Goal: Navigation & Orientation: Find specific page/section

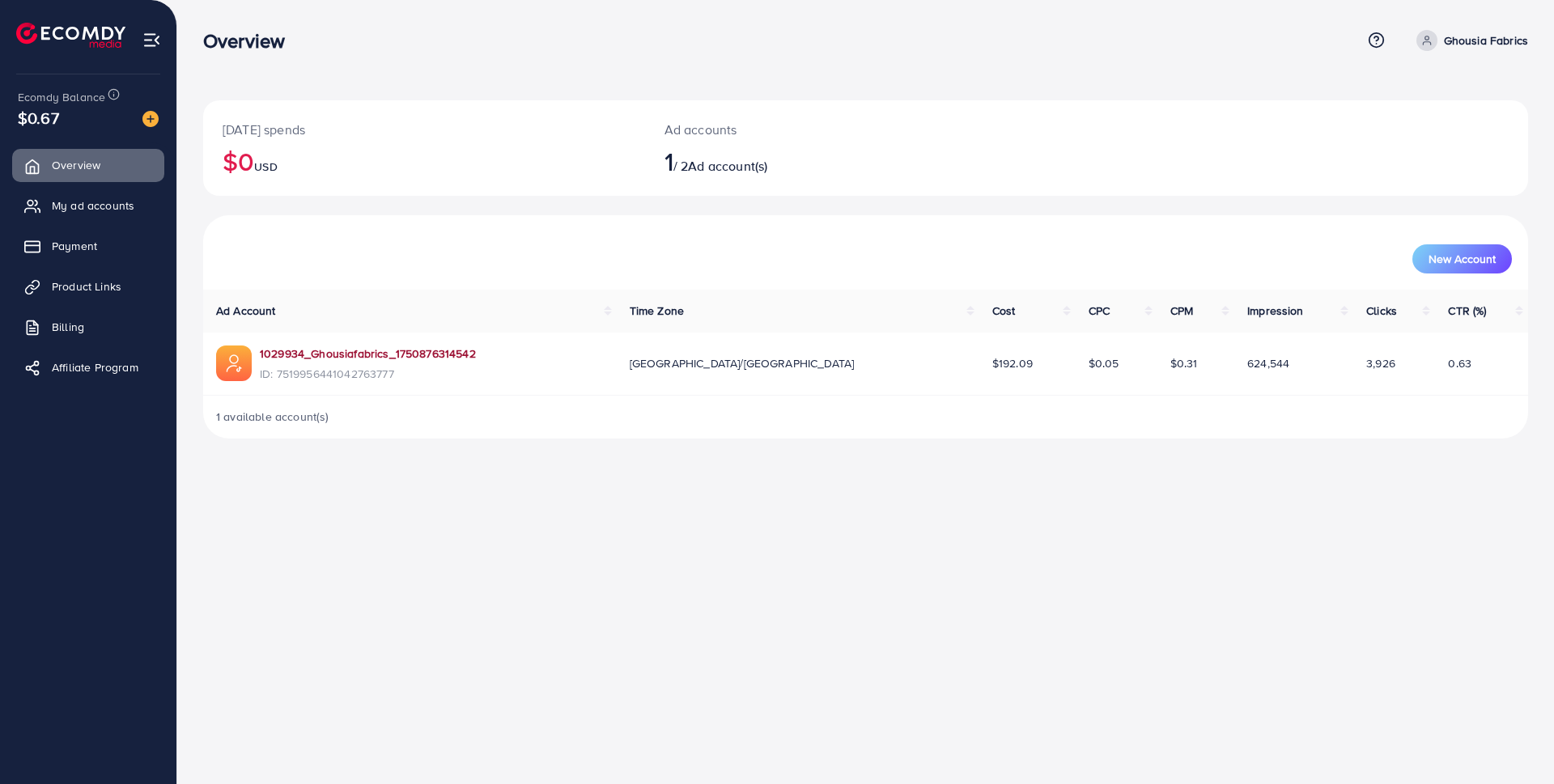
click at [305, 354] on link "1029934_Ghousiafabrics_1750876314542" at bounding box center [368, 354] width 216 height 16
drag, startPoint x: 660, startPoint y: 158, endPoint x: 790, endPoint y: 191, distance: 134.1
click at [790, 191] on div "Ad accounts 1 / 2 Ad account(s)" at bounding box center [811, 148] width 331 height 95
click at [800, 173] on h2 "1 / 2 Ad account(s)" at bounding box center [811, 161] width 292 height 31
drag, startPoint x: 784, startPoint y: 165, endPoint x: 680, endPoint y: 165, distance: 104.0
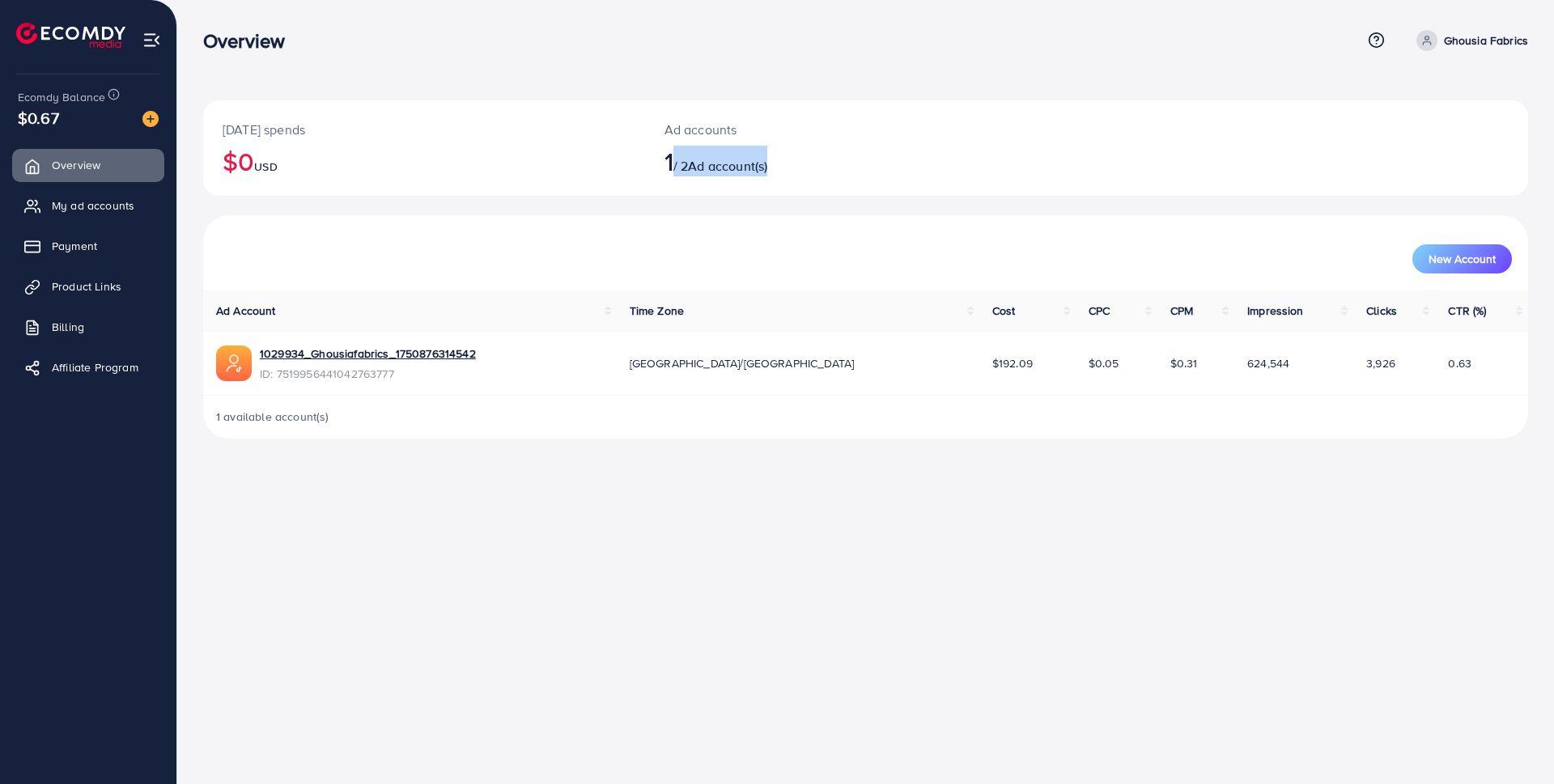
click at [680, 165] on h2 "1 / 2 Ad account(s)" at bounding box center [811, 161] width 292 height 31
click at [679, 194] on div "Ad accounts 1 / 2 Ad account(s)" at bounding box center [811, 148] width 331 height 95
click at [89, 213] on span "My ad accounts" at bounding box center [96, 205] width 82 height 16
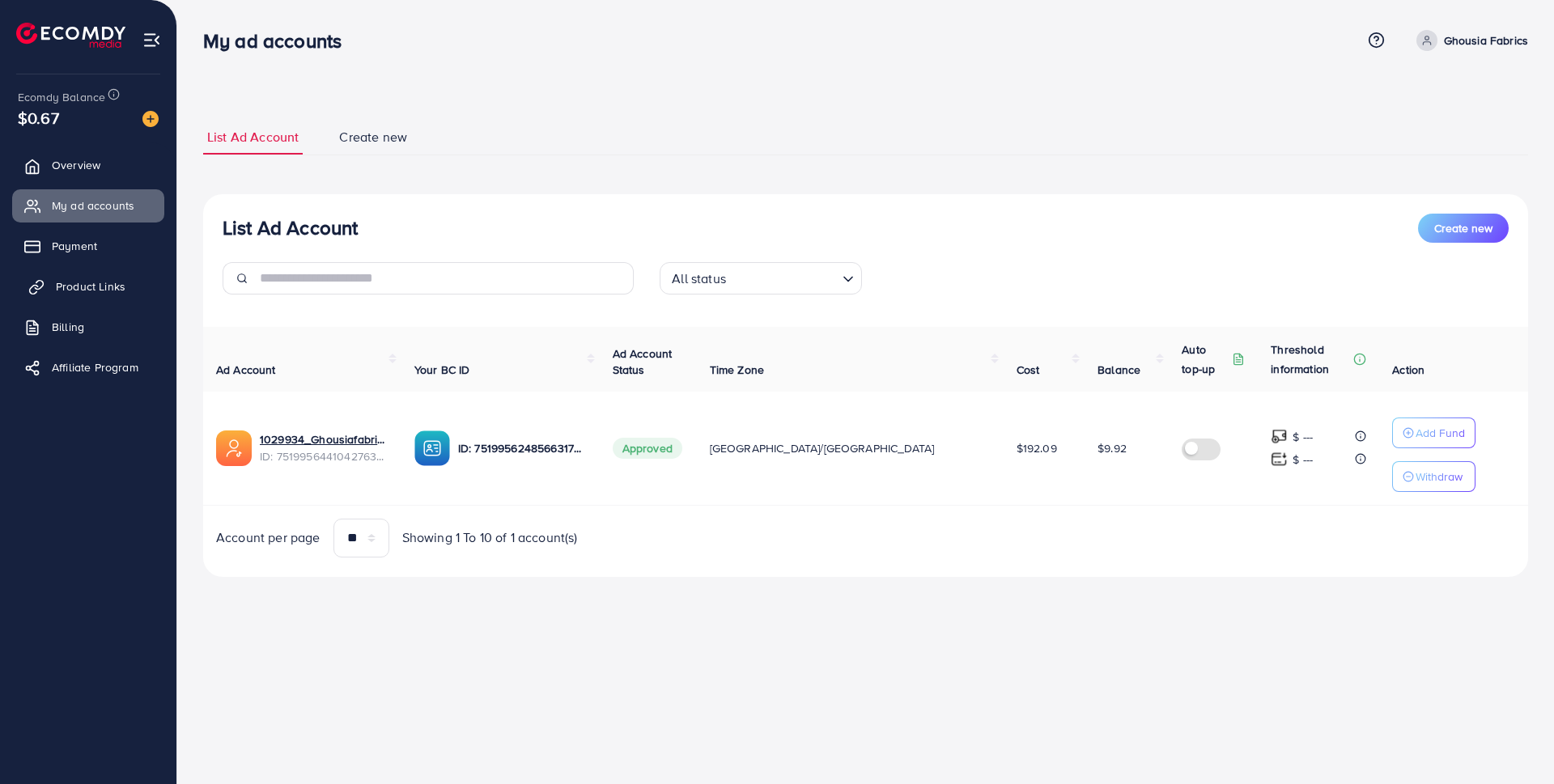
click at [93, 285] on span "Product Links" at bounding box center [90, 286] width 70 height 16
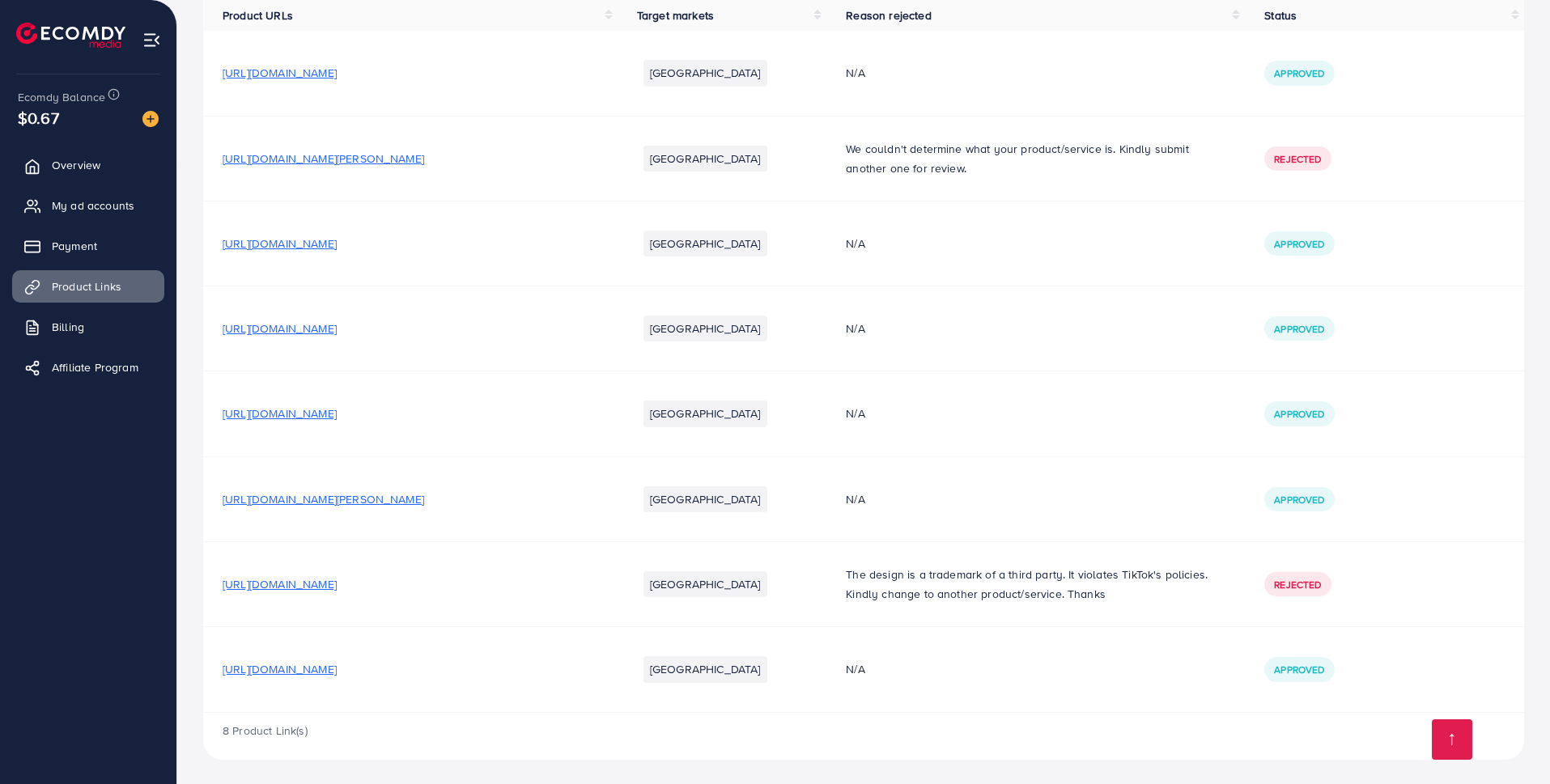
scroll to position [177, 0]
drag, startPoint x: 457, startPoint y: 666, endPoint x: 224, endPoint y: 675, distance: 233.2
click at [224, 675] on div "https://ghousiafabrics.store/collections/cotton" at bounding box center [410, 667] width 376 height 16
copy span "https://ghousiafabrics.store/collections/cotton"
click at [314, 666] on span "https://ghousiafabrics.store/collections/cotton" at bounding box center [279, 667] width 114 height 16
